Goal: Task Accomplishment & Management: Use online tool/utility

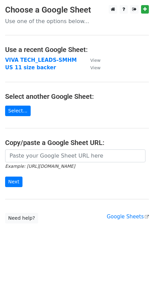
click at [43, 59] on strong "VIVA TECH_LEADS-SMHM" at bounding box center [40, 60] width 71 height 6
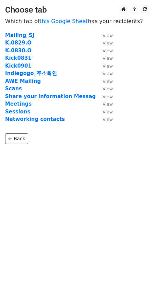
click at [23, 57] on strong "Kick0831" at bounding box center [18, 58] width 26 height 6
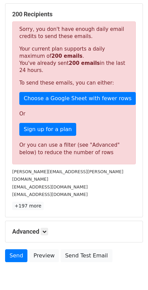
scroll to position [102, 0]
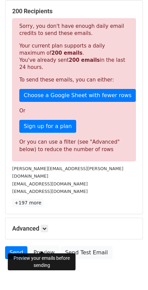
click at [44, 248] on link "Preview" at bounding box center [44, 252] width 30 height 13
click at [44, 246] on link "Preview" at bounding box center [44, 252] width 30 height 13
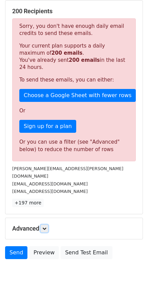
click at [43, 225] on link at bounding box center [44, 228] width 7 height 7
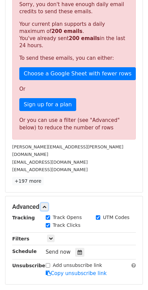
scroll to position [170, 0]
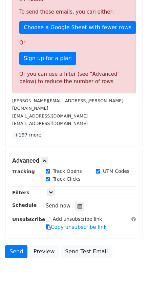
click at [79, 204] on icon at bounding box center [80, 206] width 4 height 5
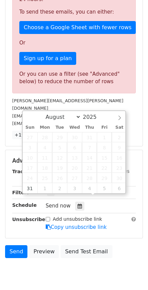
select select "8"
click at [121, 116] on icon at bounding box center [120, 117] width 5 height 5
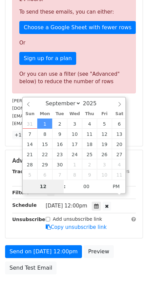
type input "2025-09-02 12:00"
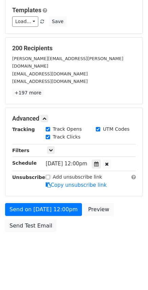
scroll to position [57, 0]
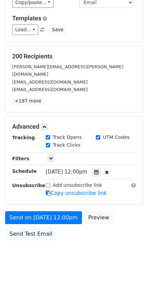
click at [130, 180] on form "Variables Copy/paste... {{PB Order Number}} {{Survey Link}} {{Order Type}} {{Ba…" at bounding box center [74, 112] width 138 height 264
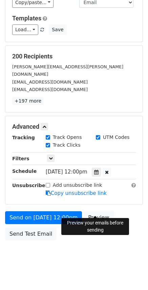
click at [96, 211] on link "Preview" at bounding box center [99, 217] width 30 height 13
